Goal: Task Accomplishment & Management: Use online tool/utility

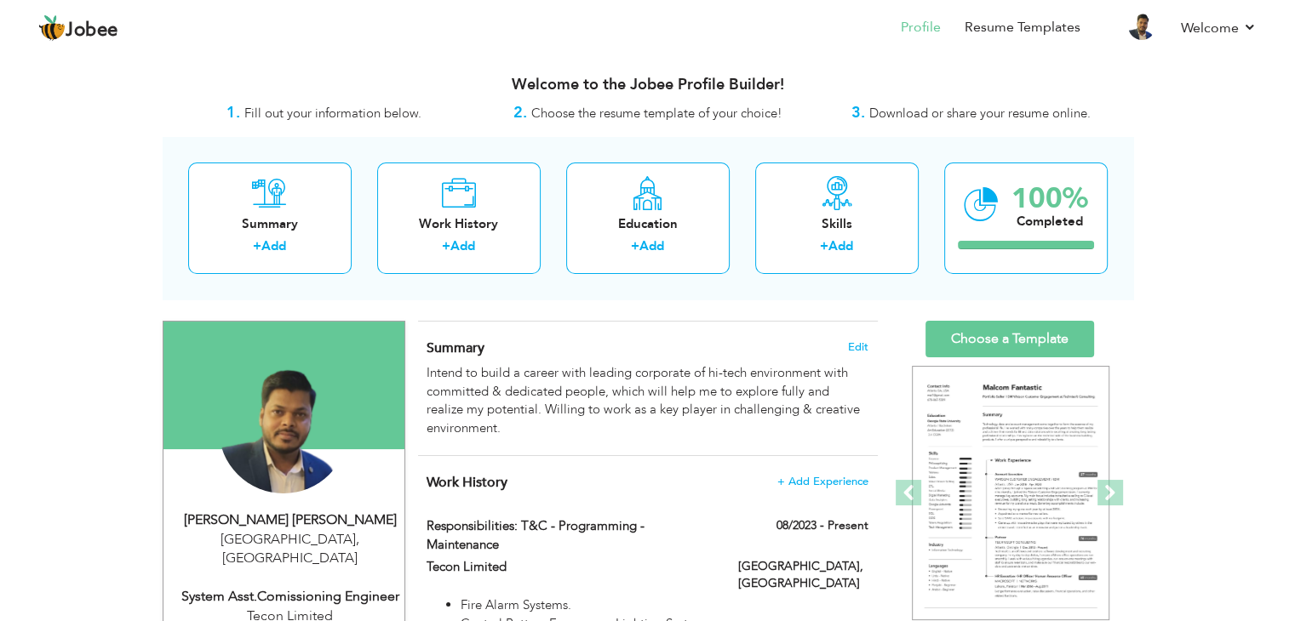
drag, startPoint x: 1294, startPoint y: 185, endPoint x: 1307, endPoint y: 349, distance: 164.8
click at [902, 349] on html "Jobee Profile Resume Templates Resume Templates Cover Letters About My Resume W…" at bounding box center [647, 310] width 1295 height 621
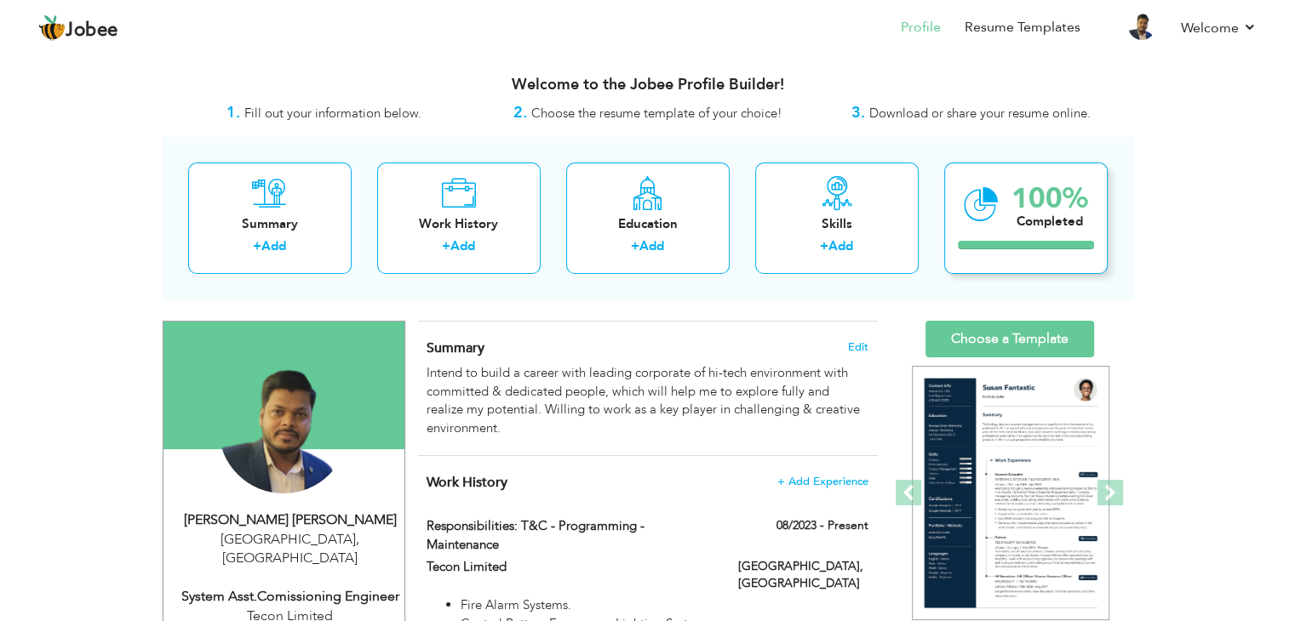
click at [902, 238] on div "100% Completed" at bounding box center [1025, 219] width 163 height 112
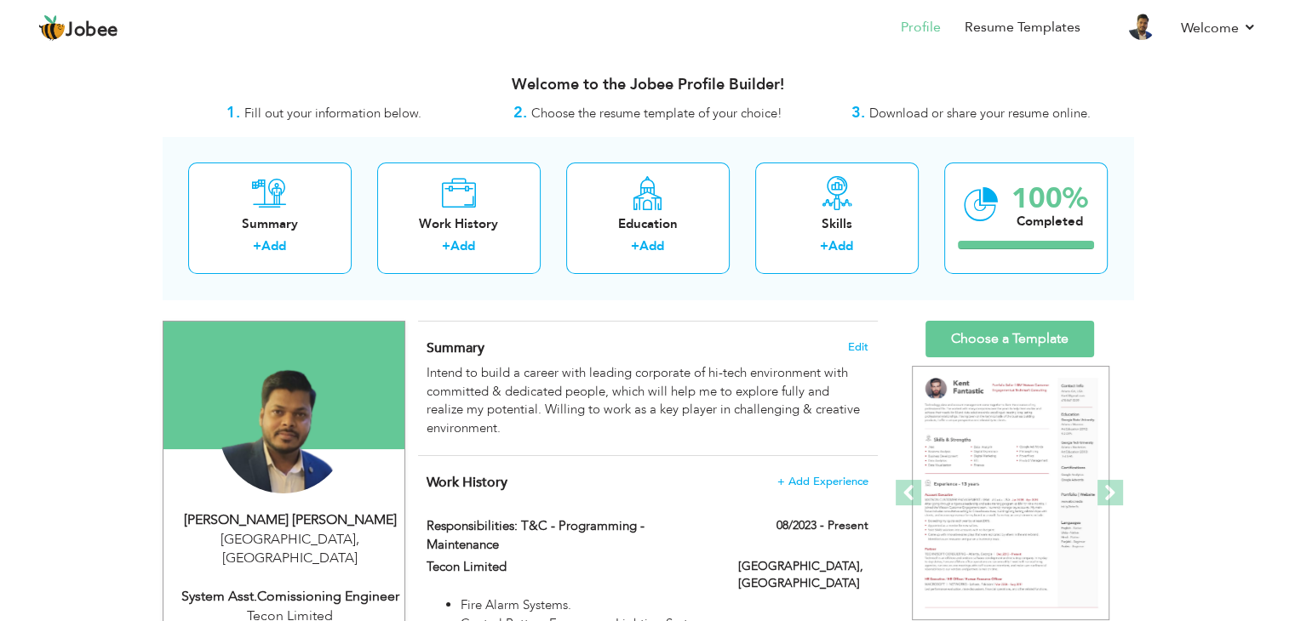
click at [852, 116] on strong "3." at bounding box center [858, 112] width 14 height 21
click at [310, 120] on span "Fill out your information below." at bounding box center [332, 113] width 177 height 17
click at [623, 139] on div "Summary + Add Work History + Add Education + Add Skills + Add 100% Completed" at bounding box center [648, 218] width 970 height 163
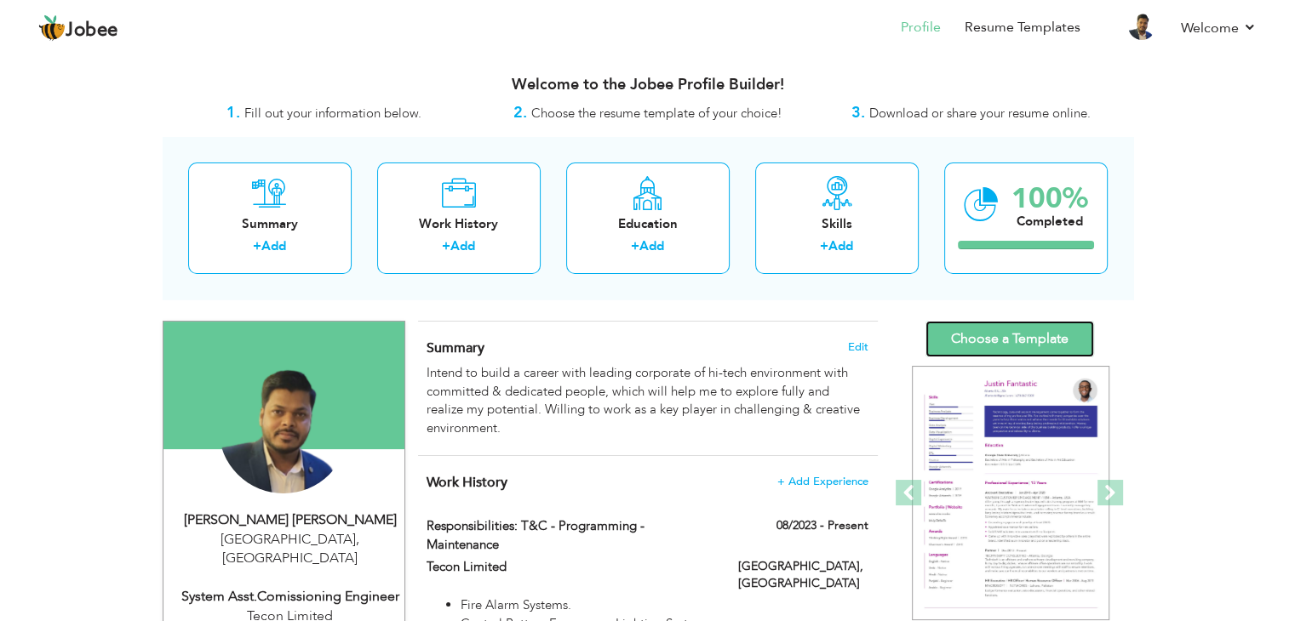
click at [902, 328] on link "Choose a Template" at bounding box center [1009, 339] width 169 height 37
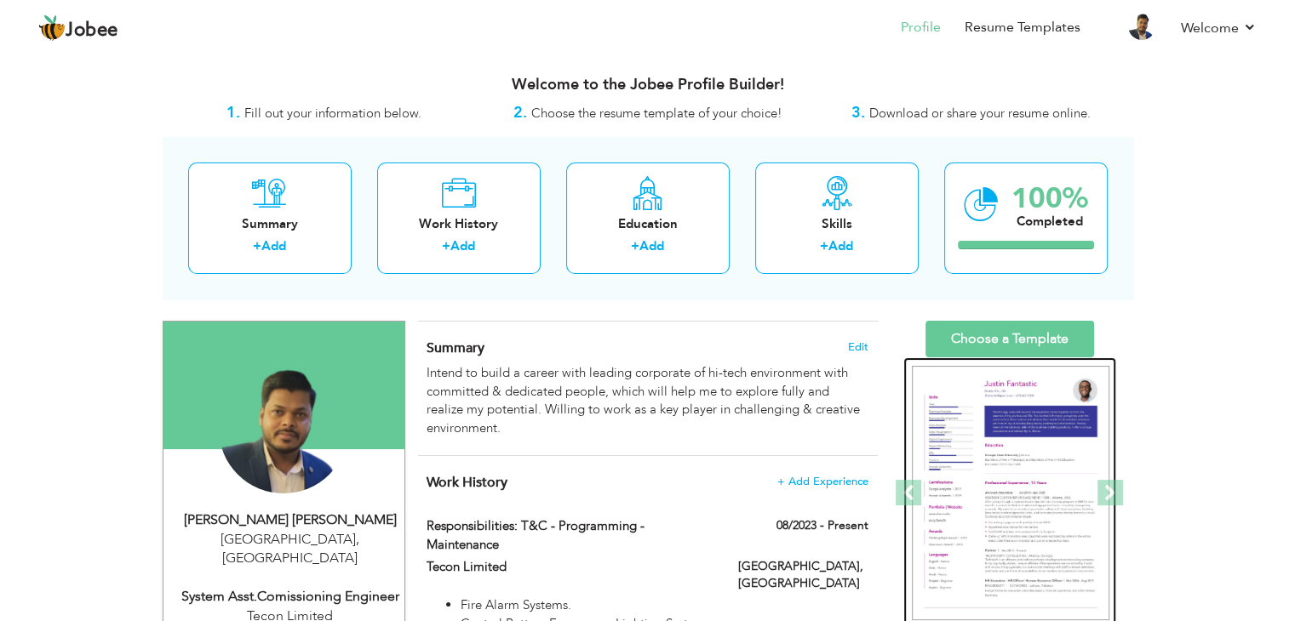
click at [902, 450] on img at bounding box center [1010, 493] width 197 height 255
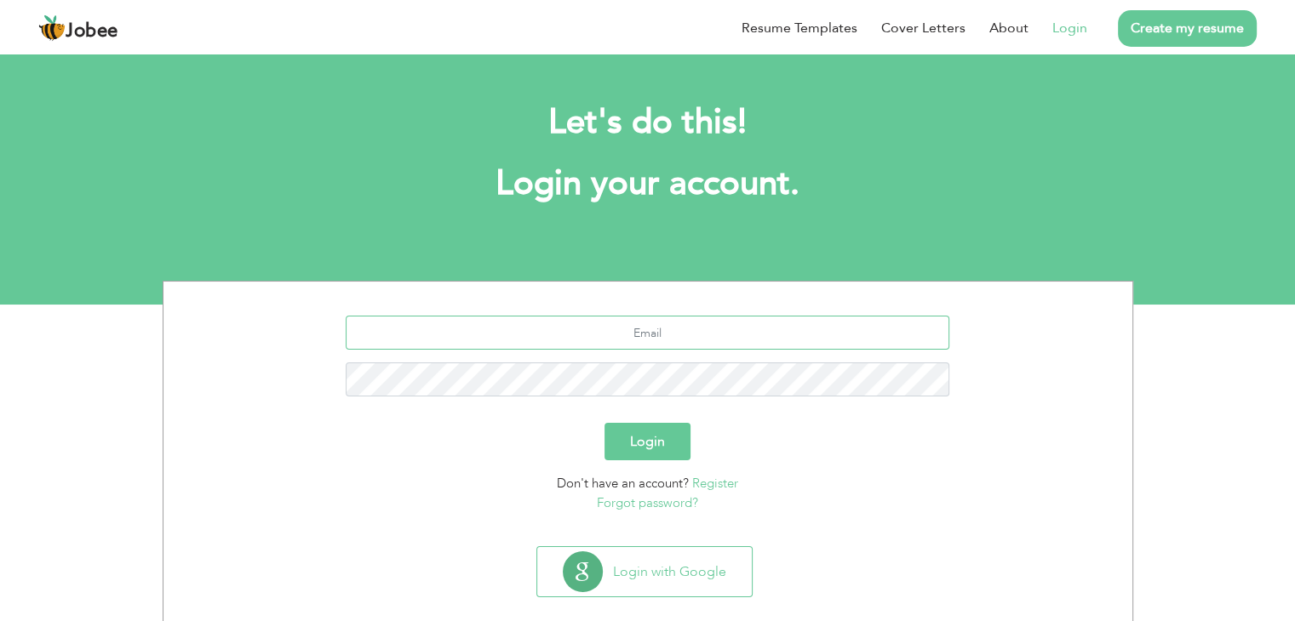
click at [630, 340] on input "text" at bounding box center [648, 333] width 604 height 34
type input "[PERSON_NAME][EMAIL_ADDRESS][DOMAIN_NAME]"
click at [604, 423] on button "Login" at bounding box center [647, 441] width 86 height 37
click at [661, 434] on button "Login" at bounding box center [647, 441] width 86 height 37
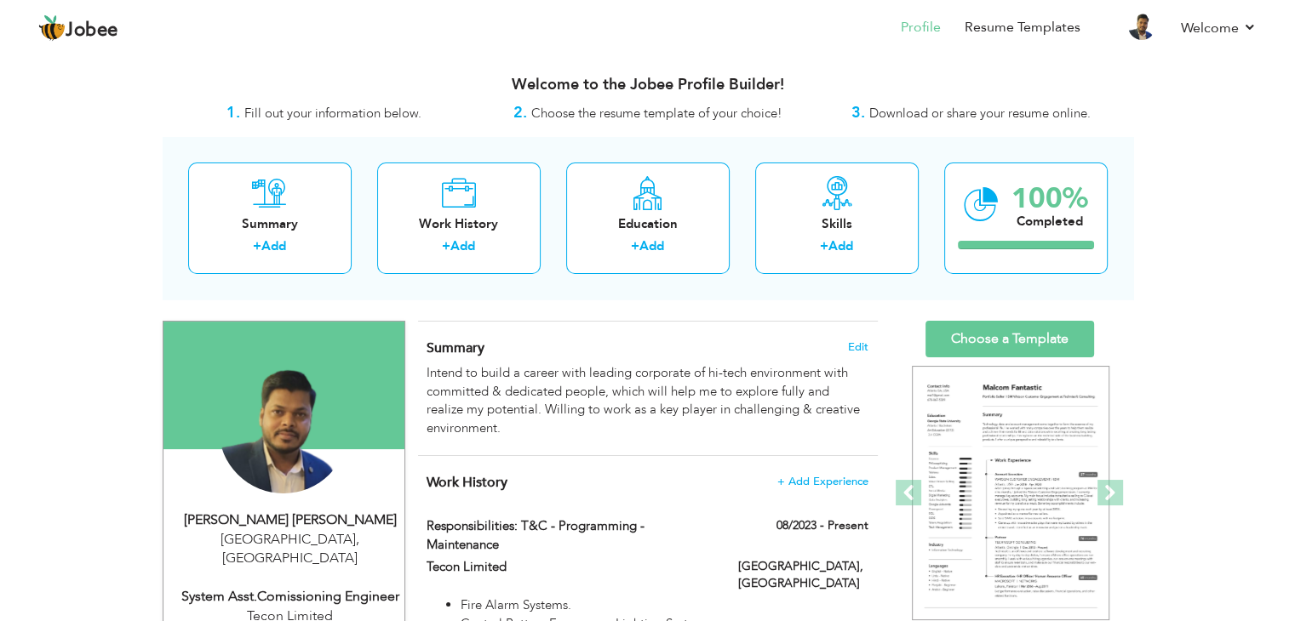
click at [1016, 116] on span "Download or share your resume online." at bounding box center [979, 113] width 221 height 17
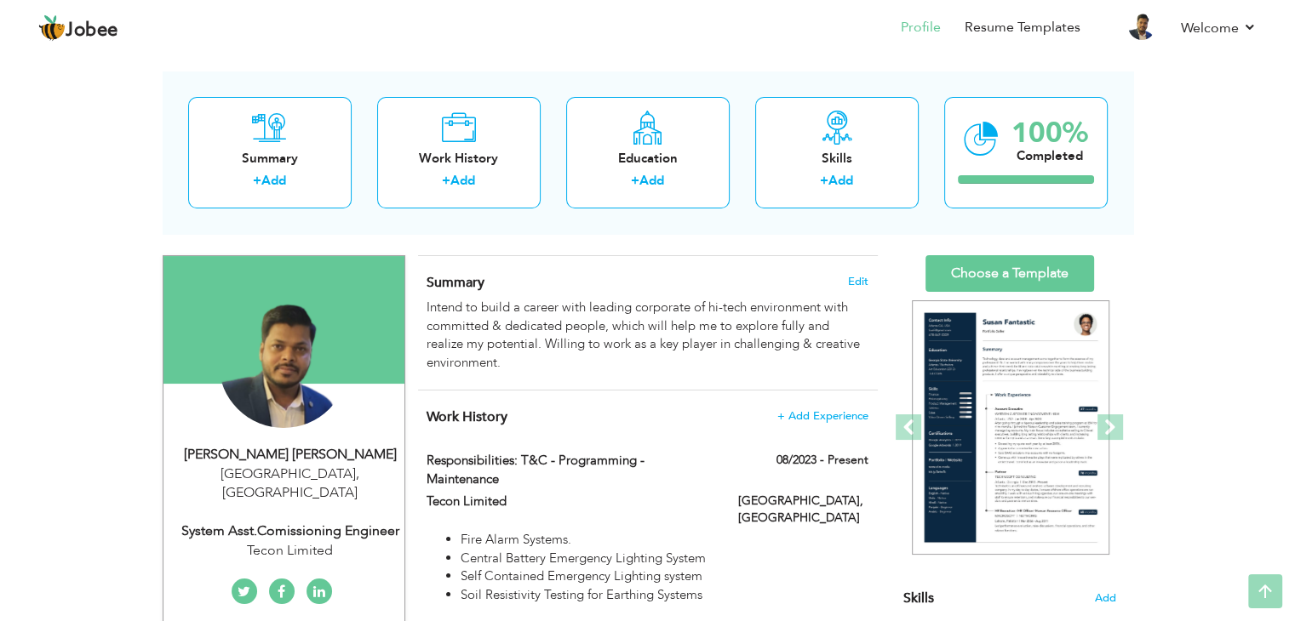
scroll to position [75, 0]
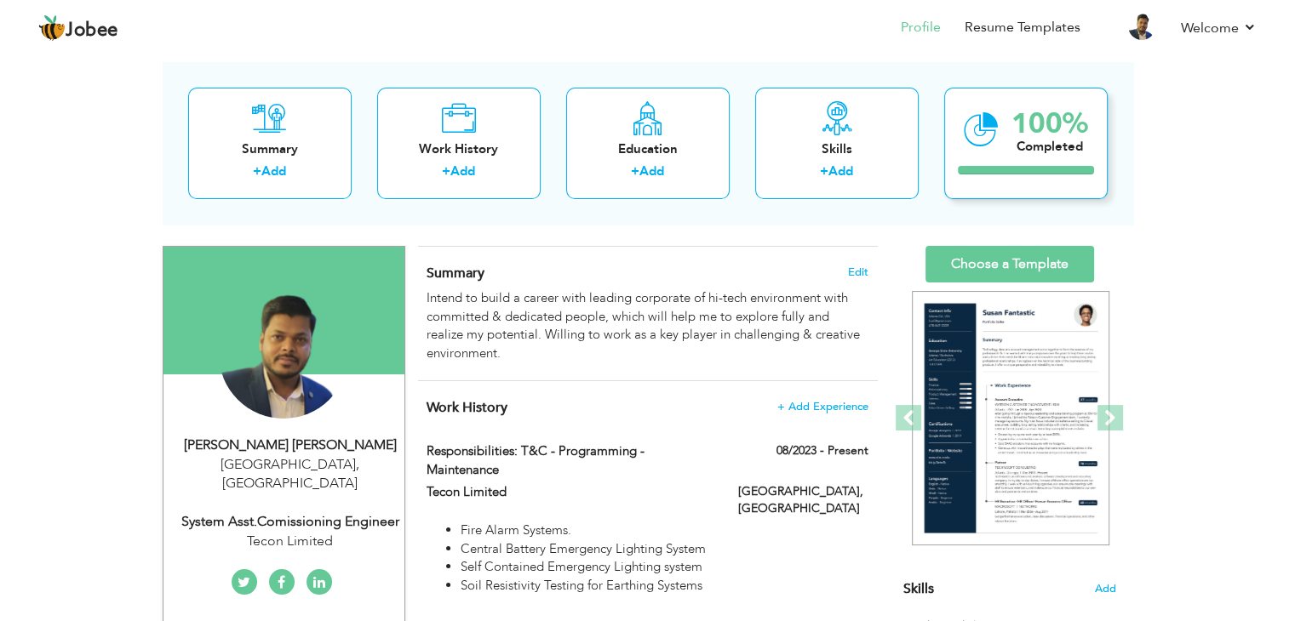
click at [1044, 123] on div "100%" at bounding box center [1049, 124] width 77 height 28
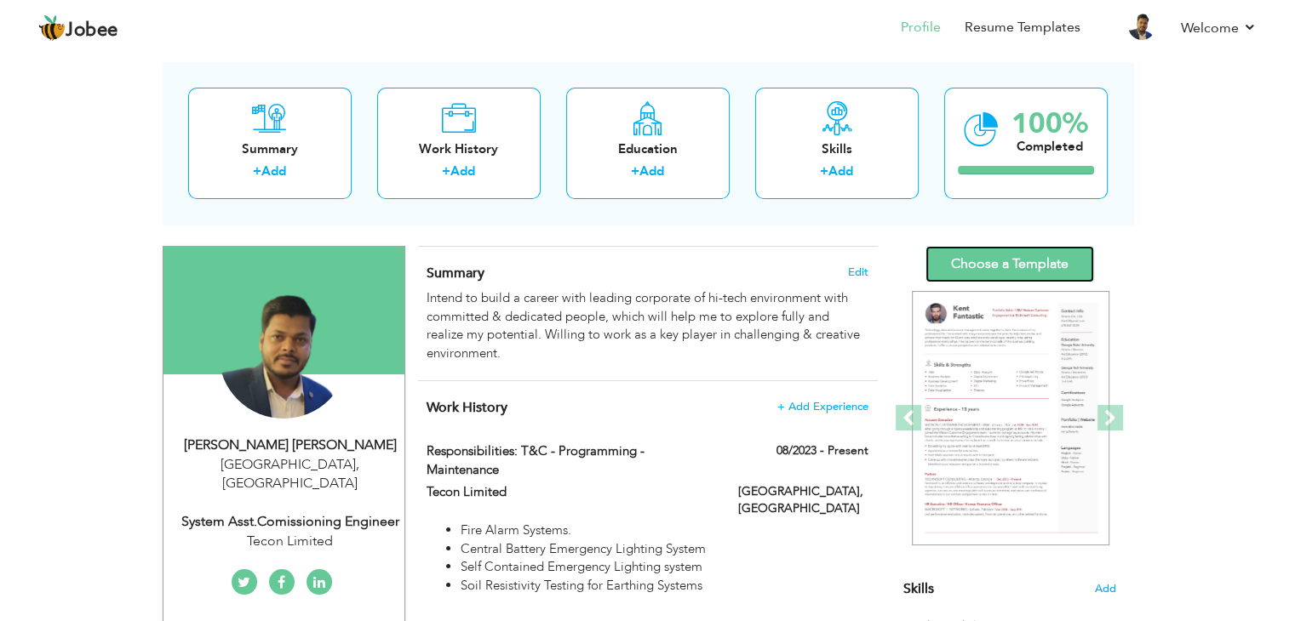
click at [1016, 266] on link "Choose a Template" at bounding box center [1009, 264] width 169 height 37
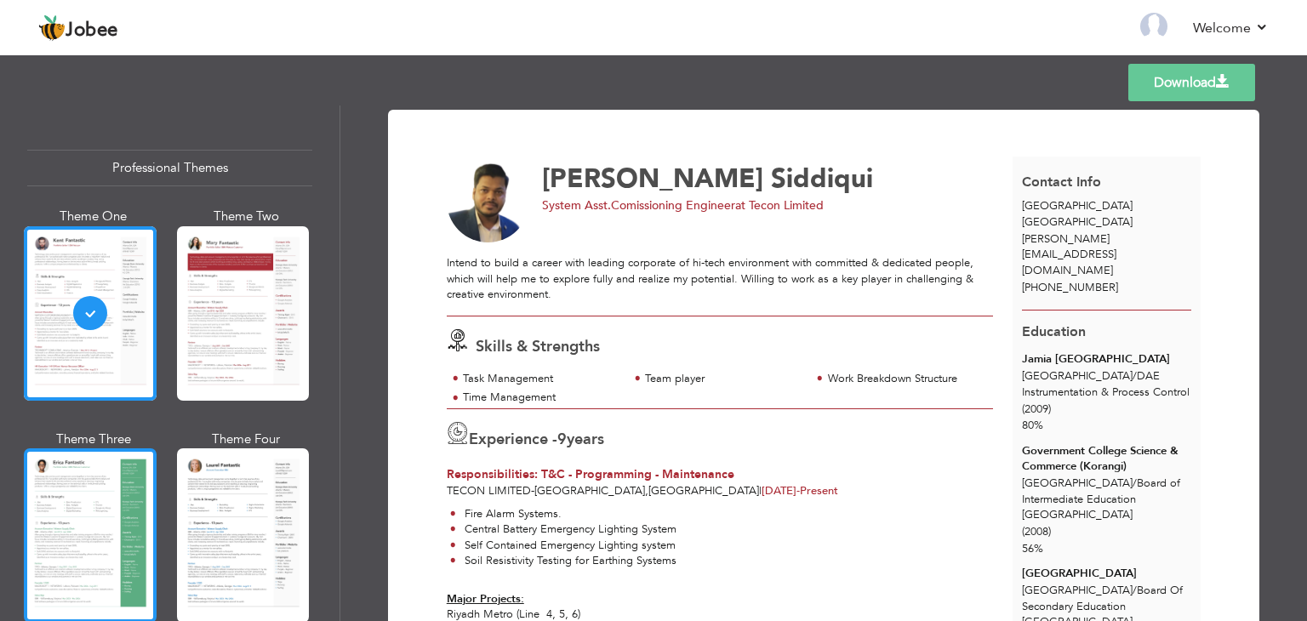
click at [86, 512] on div at bounding box center [90, 536] width 133 height 175
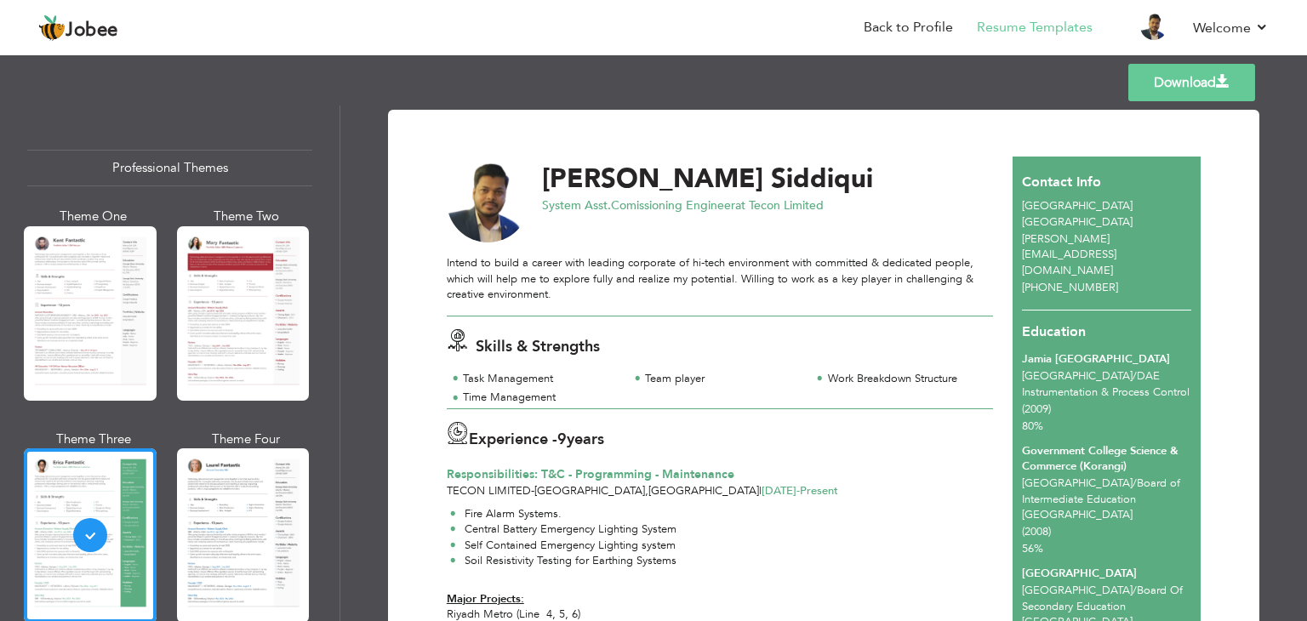
click at [1144, 96] on link "Download" at bounding box center [1192, 82] width 127 height 37
